Goal: Check status: Check status

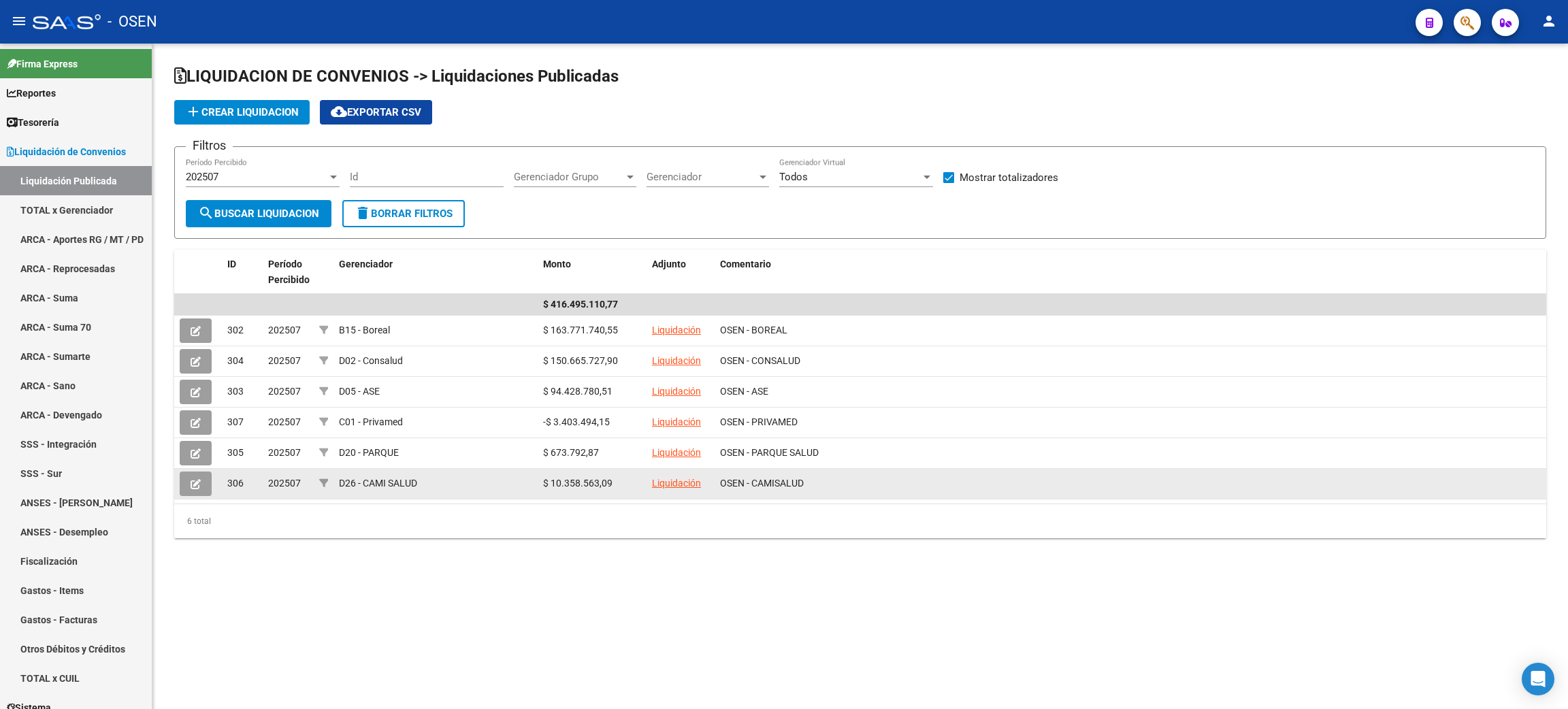
click at [521, 494] on datatable-body-cell "D26 - CAMI SALUD" at bounding box center [435, 484] width 204 height 30
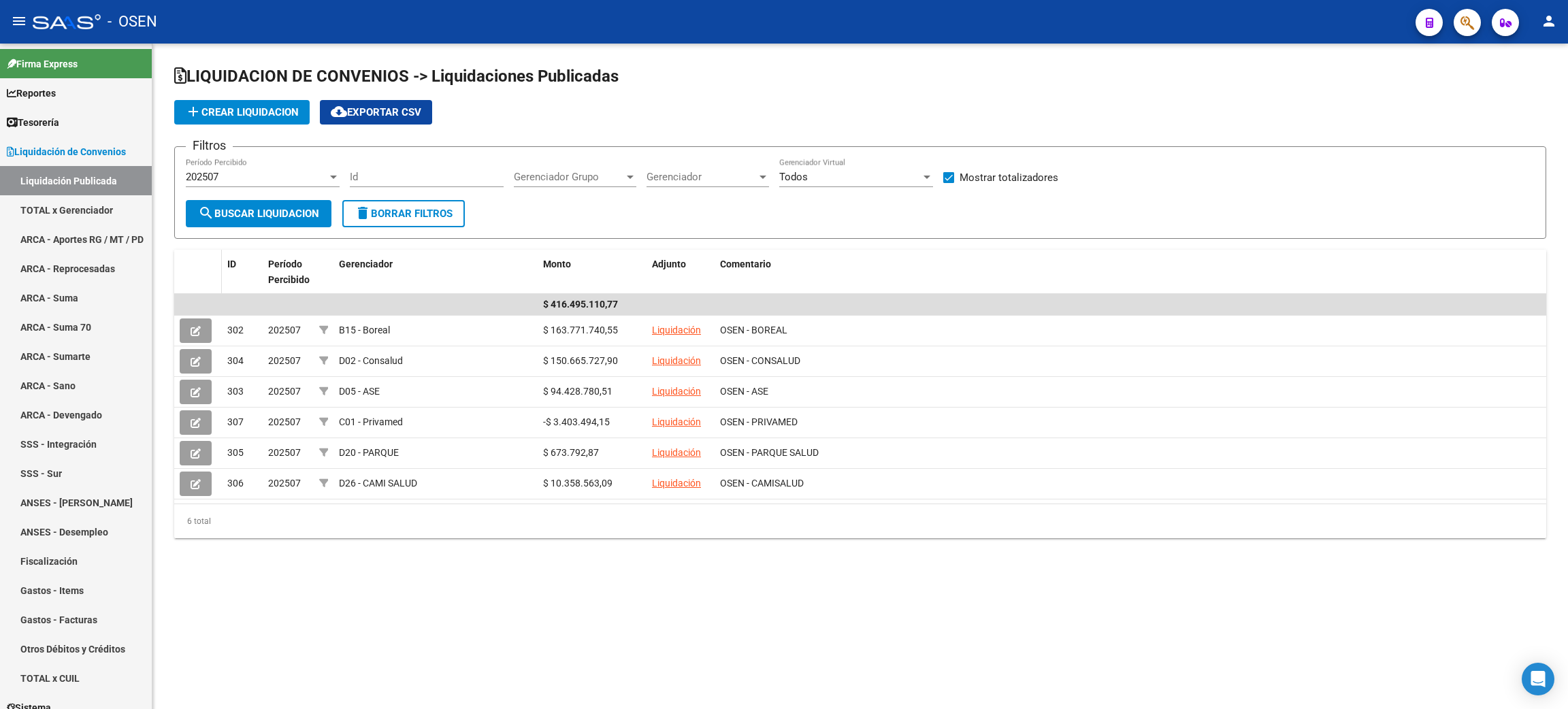
drag, startPoint x: 924, startPoint y: 528, endPoint x: 195, endPoint y: 269, distance: 773.6
click at [194, 271] on div "ID Período Percibido Gerenciador Monto Adjunto Comentario $ 416.495.110,77 302 …" at bounding box center [860, 393] width 1372 height 288
click at [936, 531] on div "6 total" at bounding box center [860, 522] width 1372 height 34
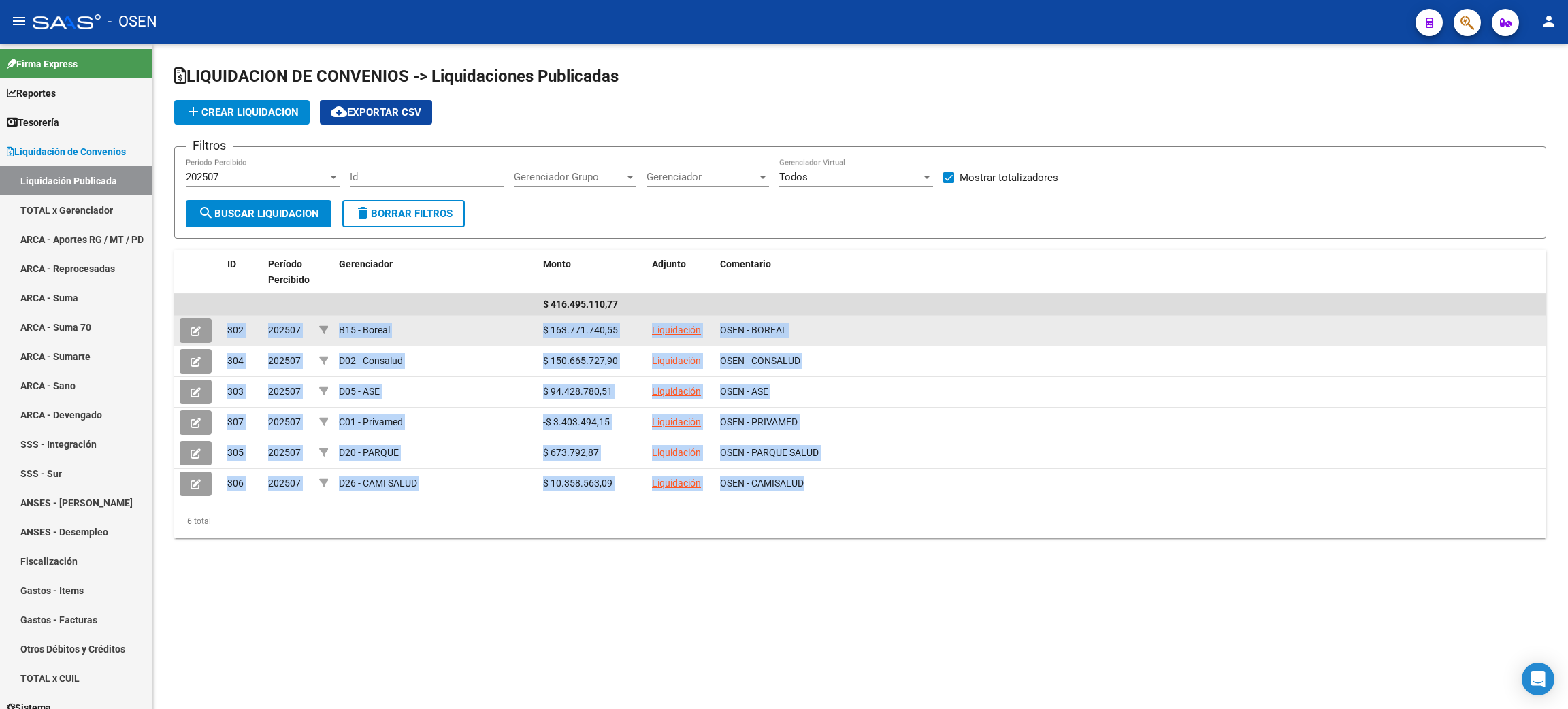
drag, startPoint x: 885, startPoint y: 482, endPoint x: 214, endPoint y: 314, distance: 691.7
click at [214, 314] on datatable-scroller "$ 416.495.110,77 302 202507 B15 - Boreal $ 163.771.740,55 Liquidación OSEN - BO…" at bounding box center [860, 397] width 1372 height 205
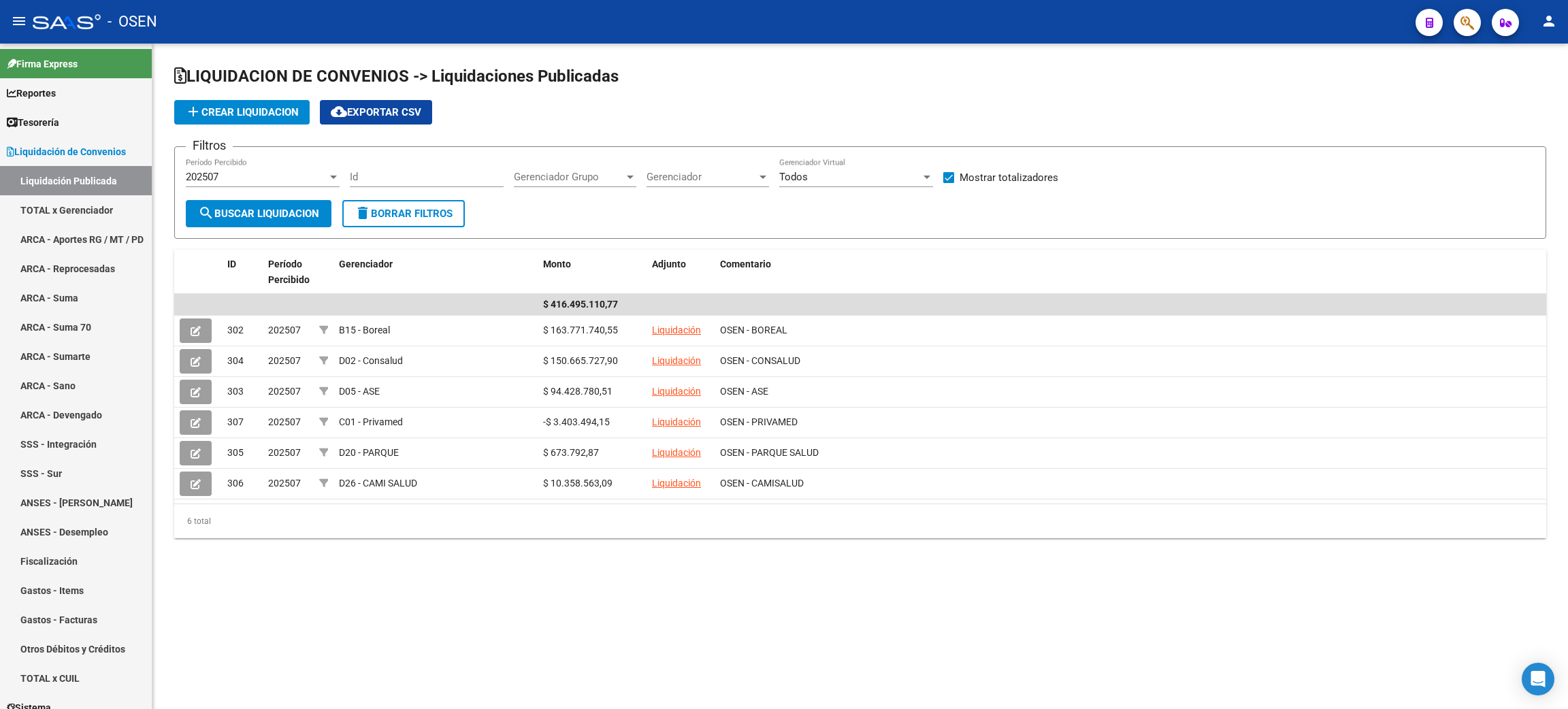
click at [288, 524] on div "6 total" at bounding box center [860, 522] width 1372 height 34
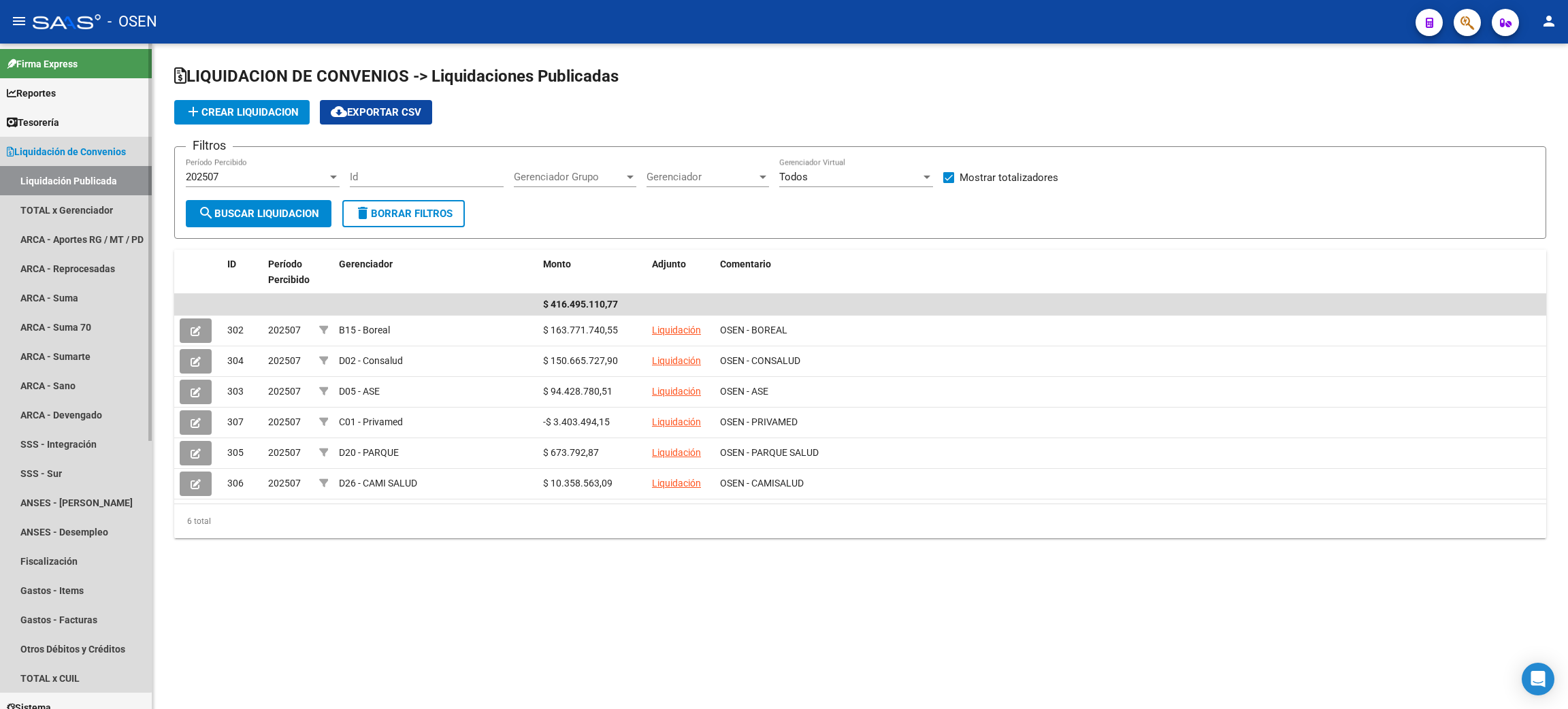
click at [40, 170] on link "Liquidación Publicada" at bounding box center [76, 179] width 152 height 29
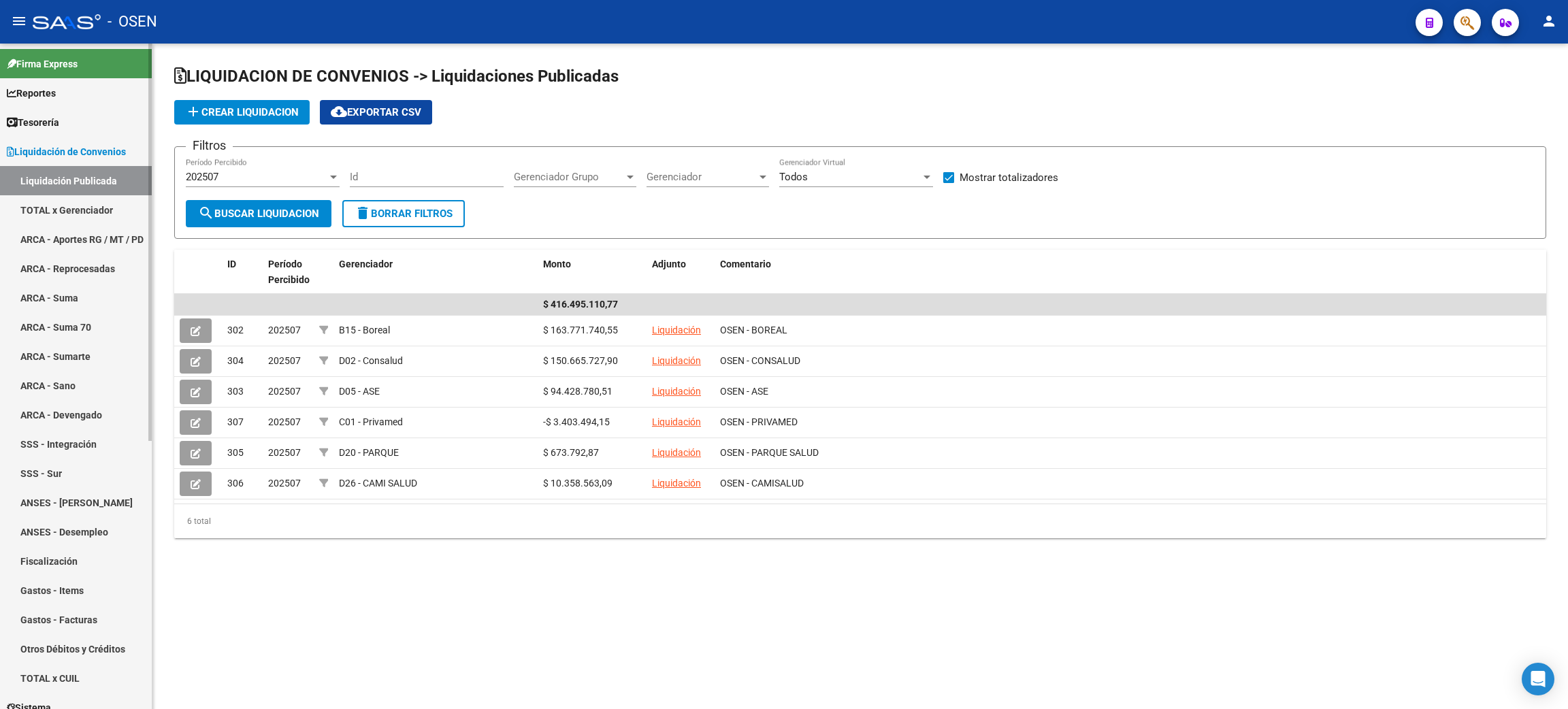
click at [126, 151] on span "Liquidación de Convenios" at bounding box center [66, 152] width 119 height 15
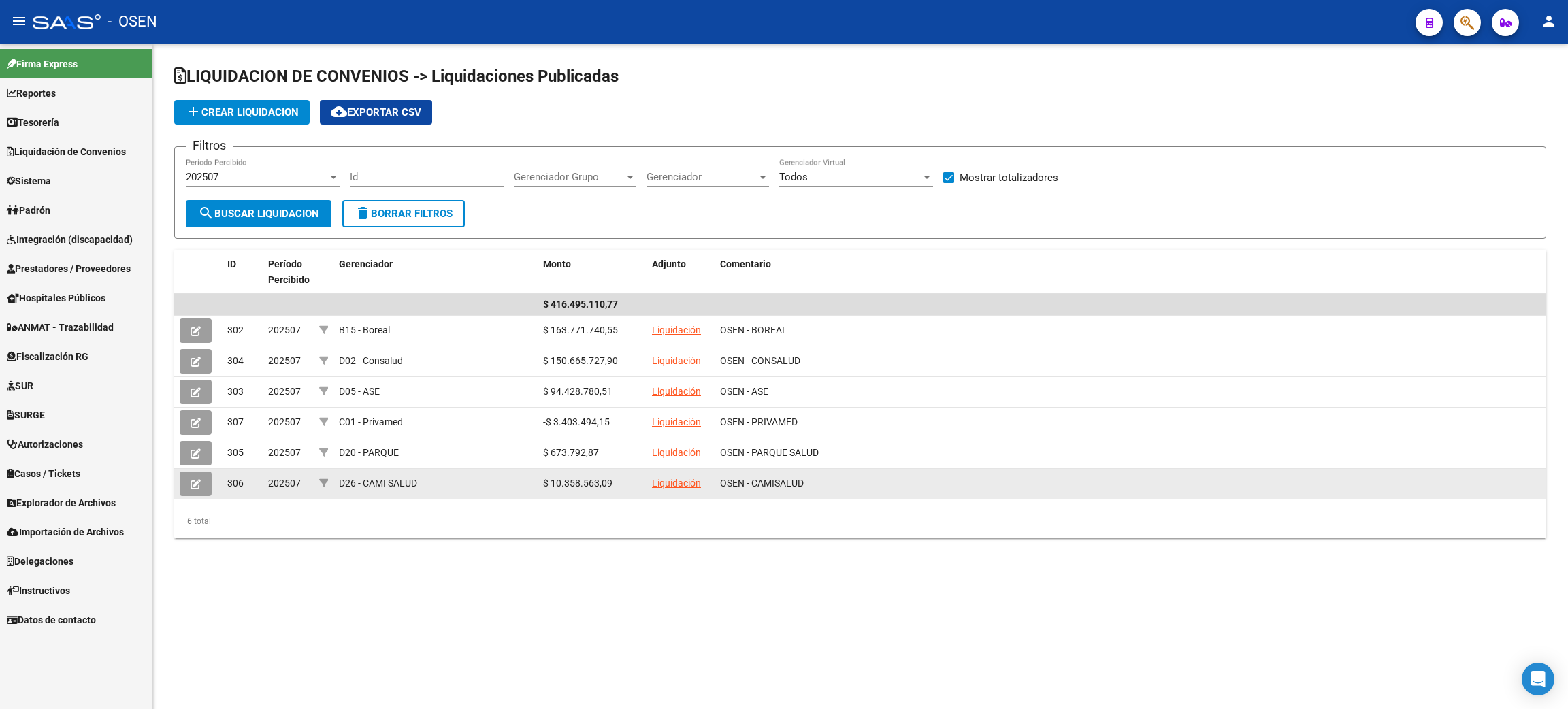
drag, startPoint x: 538, startPoint y: 304, endPoint x: 618, endPoint y: 483, distance: 196.1
click at [618, 483] on datatable-scroller "$ 416.495.110,77 302 202507 B15 - Boreal $ 163.771.740,55 Liquidación OSEN - BO…" at bounding box center [860, 397] width 1372 height 205
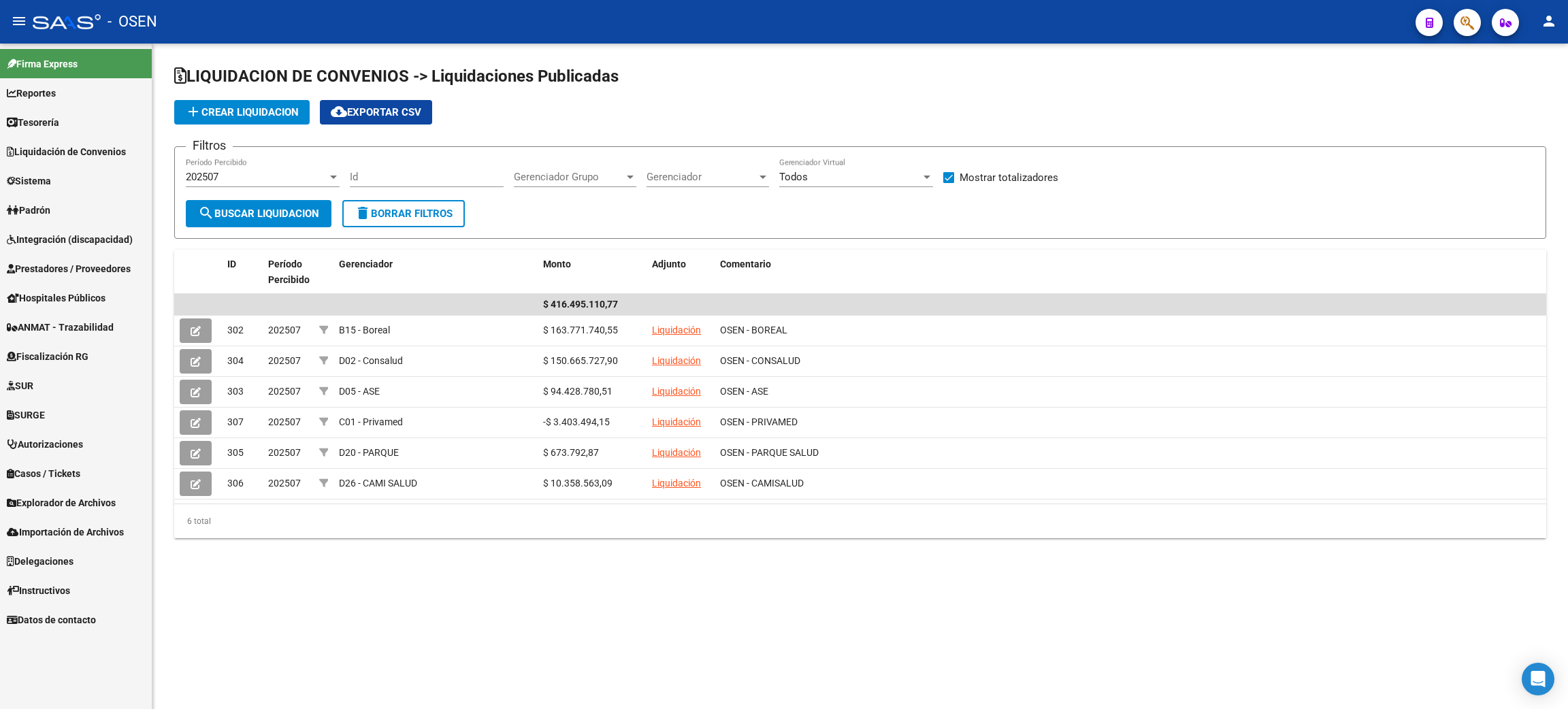
click at [1117, 575] on div "LIQUIDACION DE CONVENIOS -> Liquidaciones Publicadas add Crear Liquidacion clou…" at bounding box center [860, 313] width 1415 height 538
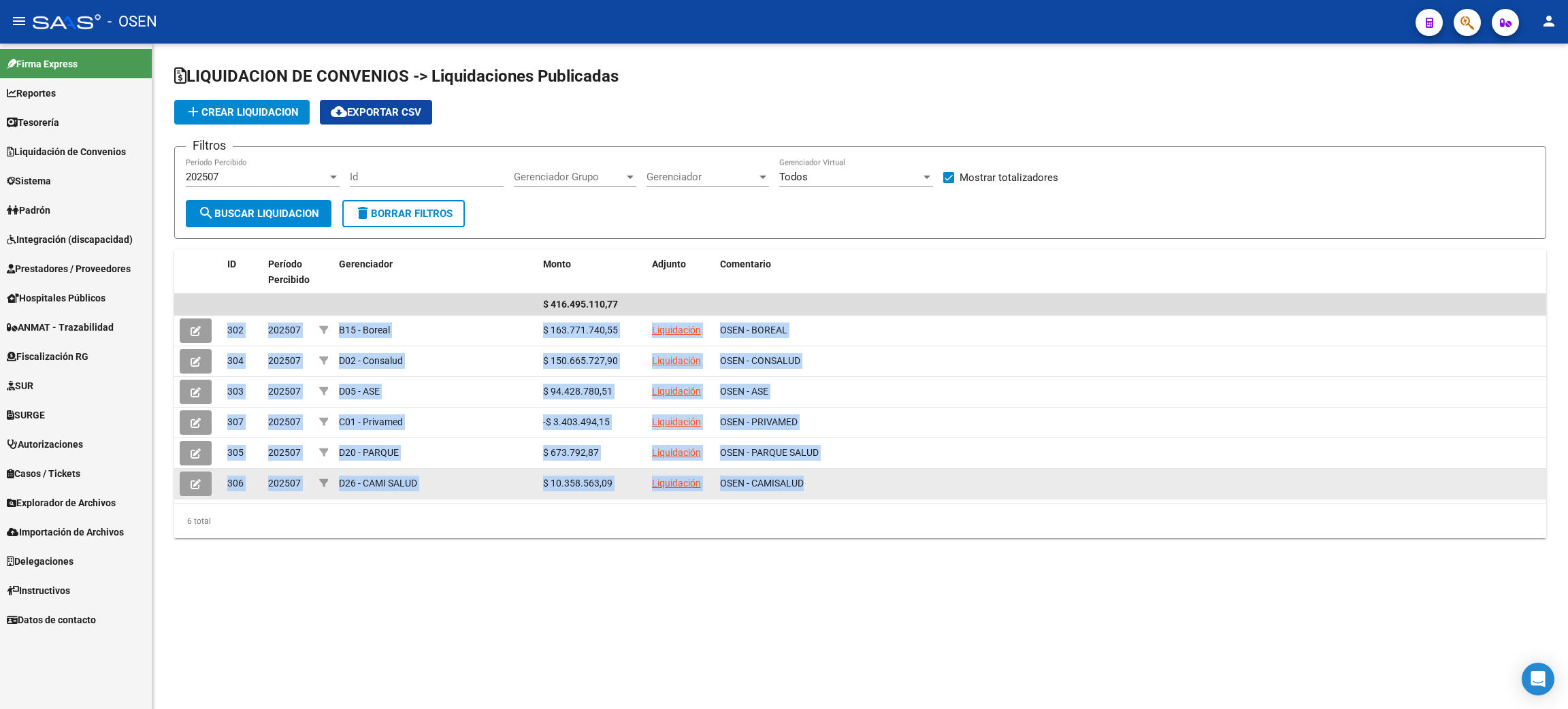
drag, startPoint x: 226, startPoint y: 330, endPoint x: 868, endPoint y: 496, distance: 663.1
click at [868, 496] on datatable-scroller "$ 416.495.110,77 302 202507 B15 - Boreal $ 163.771.740,55 Liquidación OSEN - BO…" at bounding box center [860, 397] width 1372 height 205
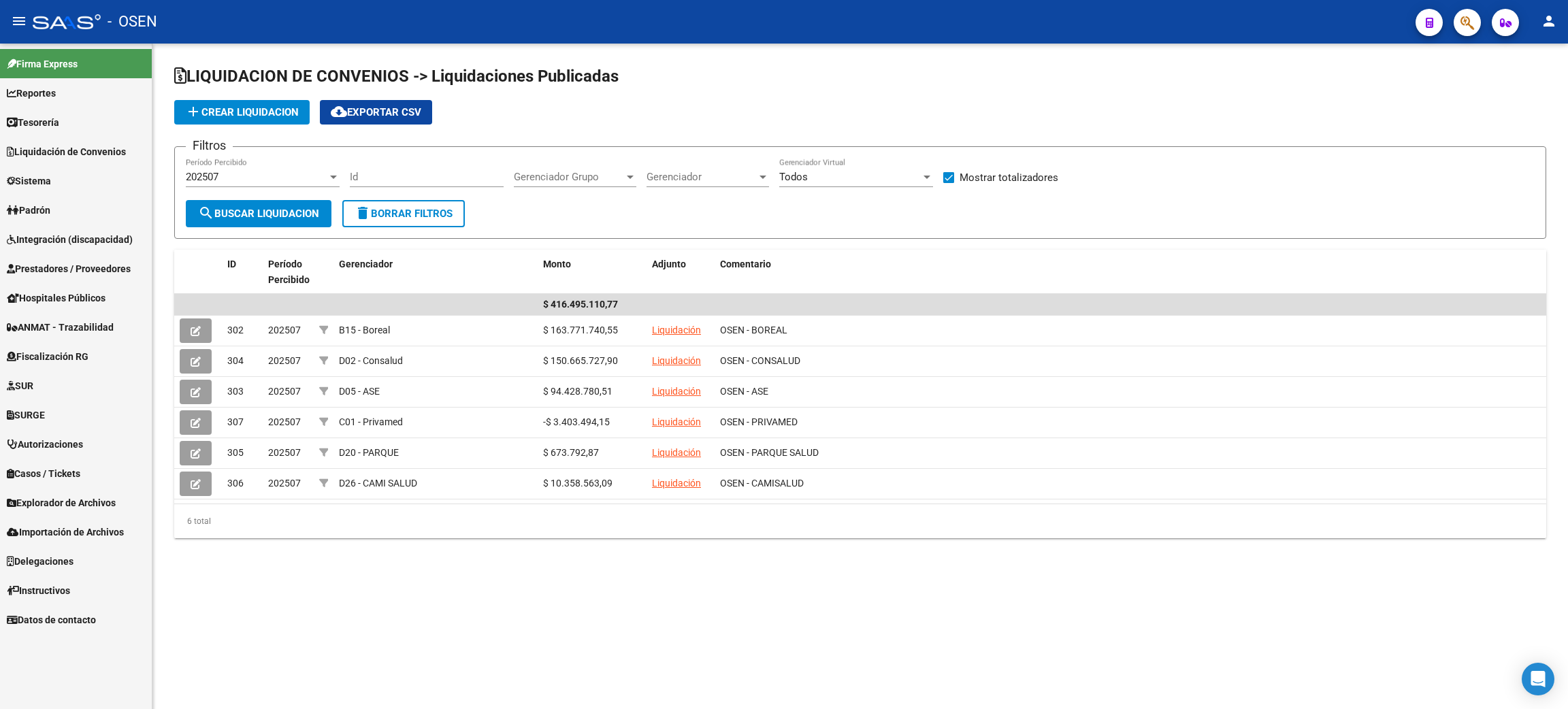
click at [1005, 585] on mat-sidenav-content "LIQUIDACION DE CONVENIOS -> Liquidaciones Publicadas add Crear Liquidacion clou…" at bounding box center [860, 376] width 1415 height 665
